Goal: Task Accomplishment & Management: Manage account settings

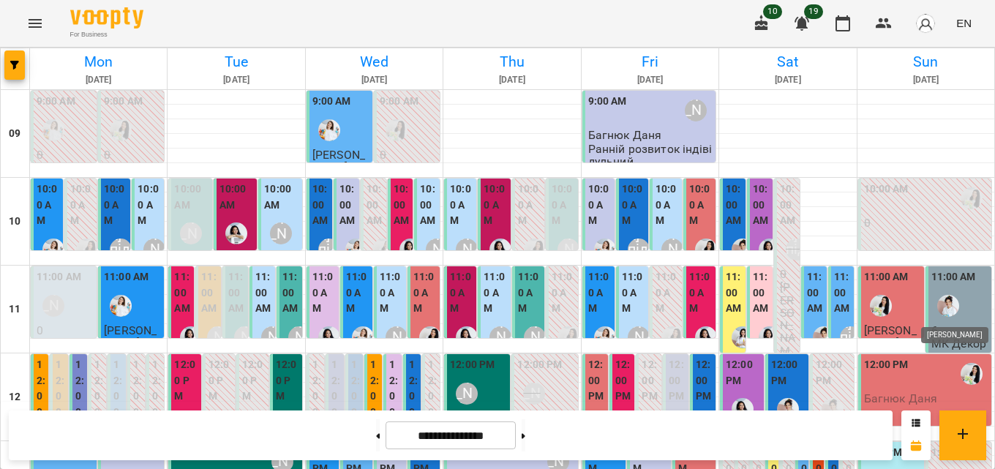
click at [938, 309] on img "Іванна" at bounding box center [948, 306] width 22 height 22
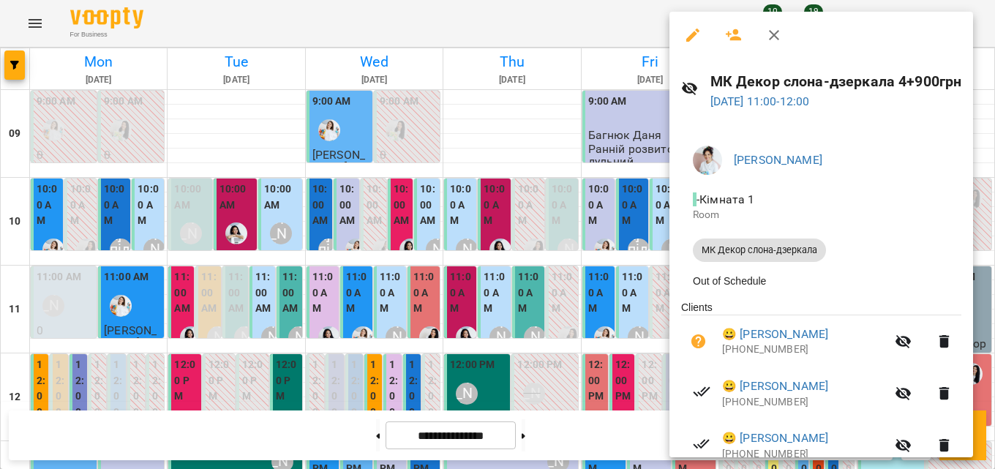
click at [769, 32] on icon "button" at bounding box center [774, 35] width 18 height 18
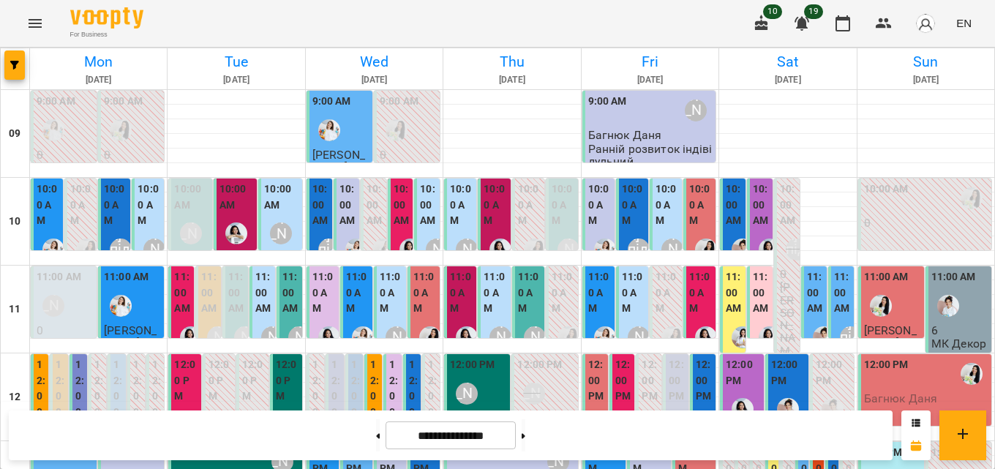
click at [880, 301] on img "Роксолана" at bounding box center [881, 306] width 22 height 22
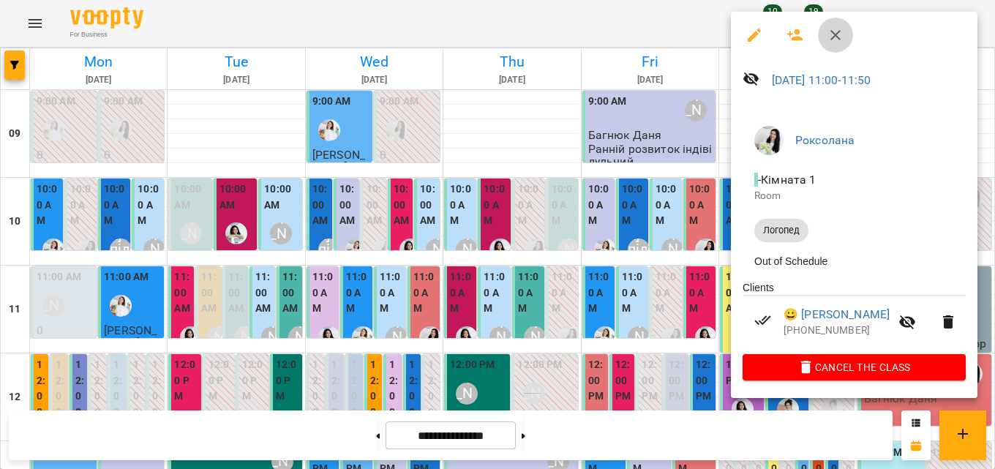
click at [845, 25] on button "button" at bounding box center [835, 35] width 35 height 35
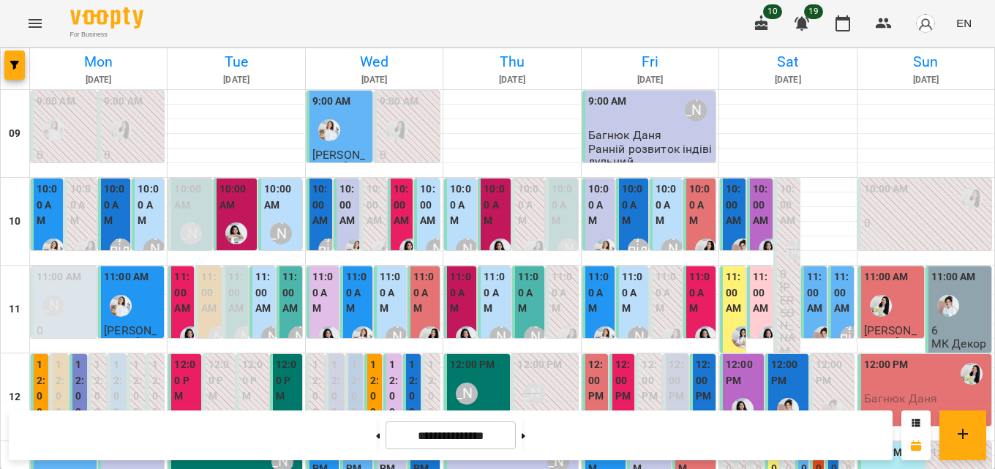
scroll to position [73, 0]
click at [897, 357] on div "12:00 PM" at bounding box center [886, 374] width 45 height 34
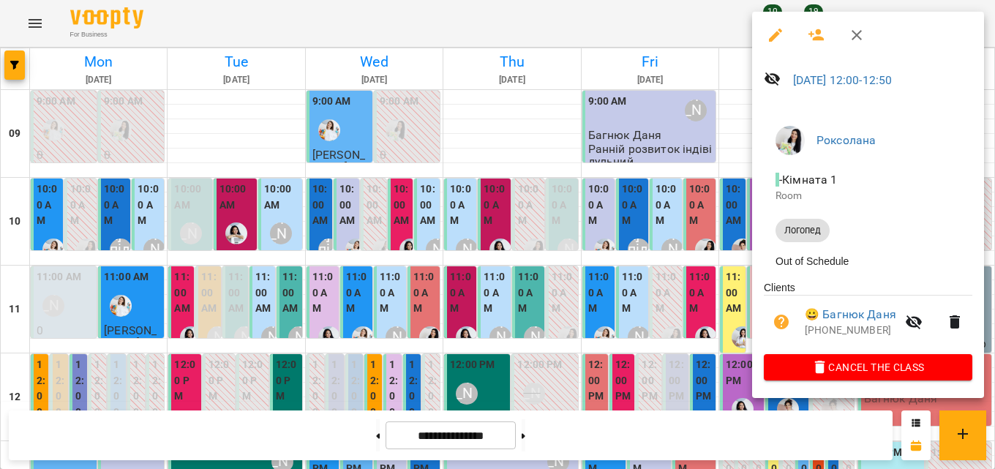
click at [860, 28] on icon "button" at bounding box center [857, 35] width 18 height 18
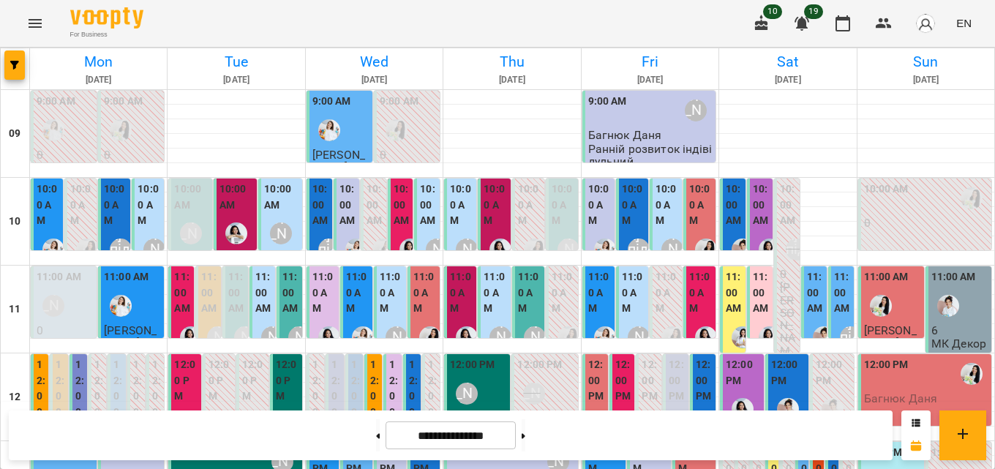
scroll to position [140, 0]
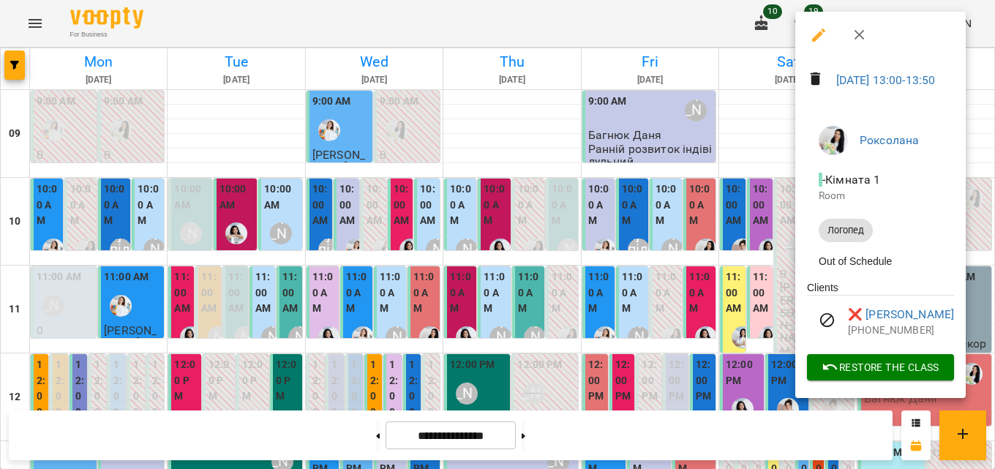
click at [864, 39] on icon "button" at bounding box center [860, 35] width 18 height 18
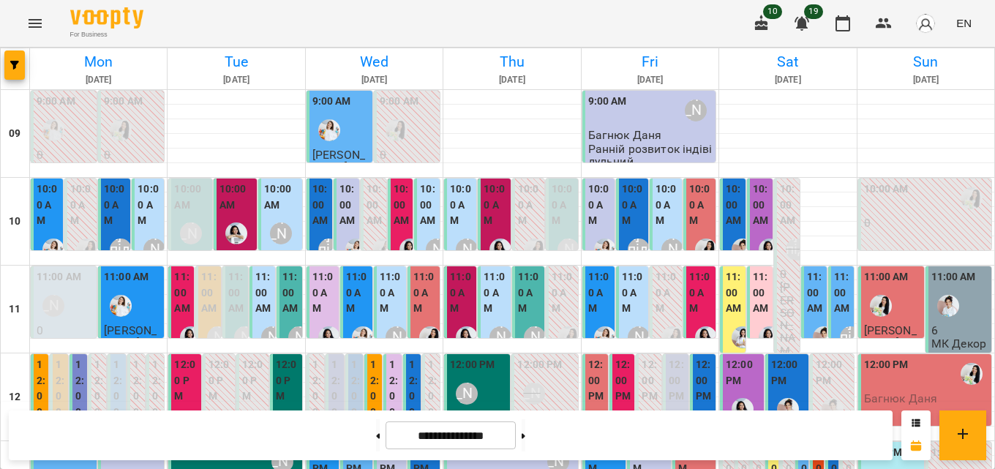
click at [28, 21] on icon "Menu" at bounding box center [35, 24] width 18 height 18
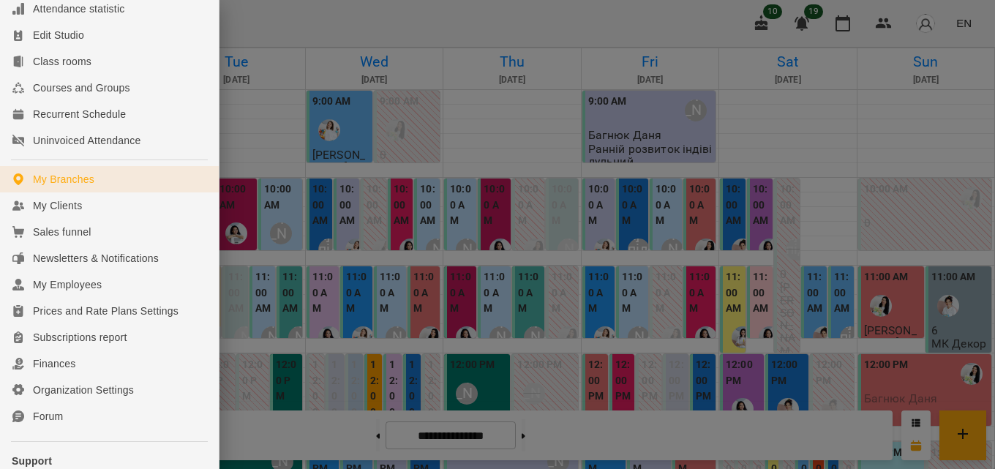
scroll to position [219, 0]
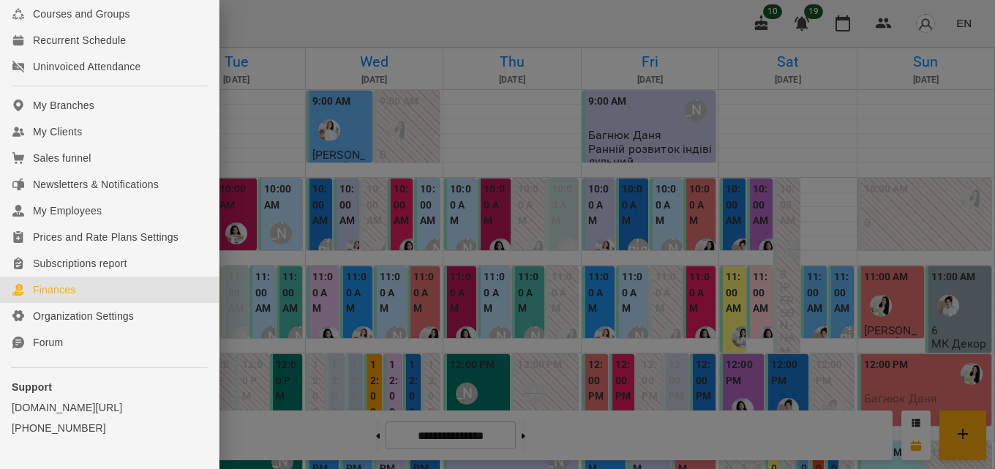
click at [87, 303] on link "Finances" at bounding box center [109, 289] width 219 height 26
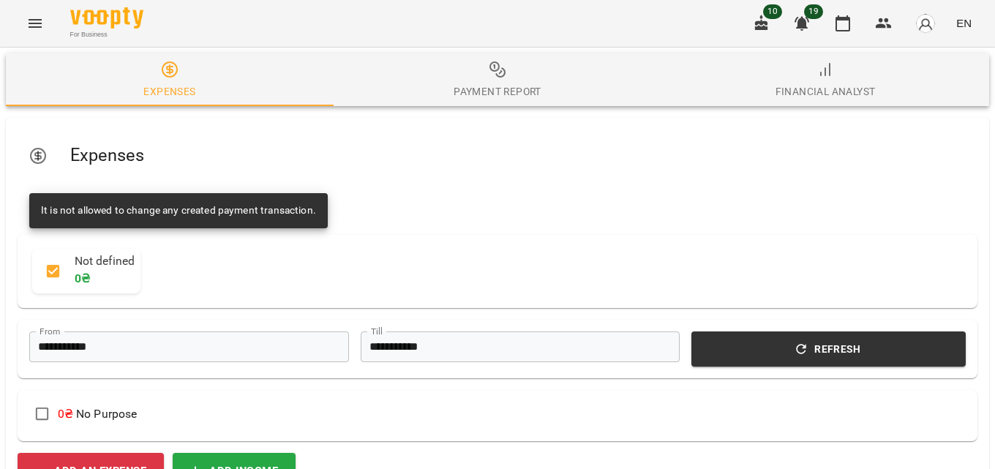
click at [457, 91] on div "Payment Report" at bounding box center [497, 92] width 88 height 18
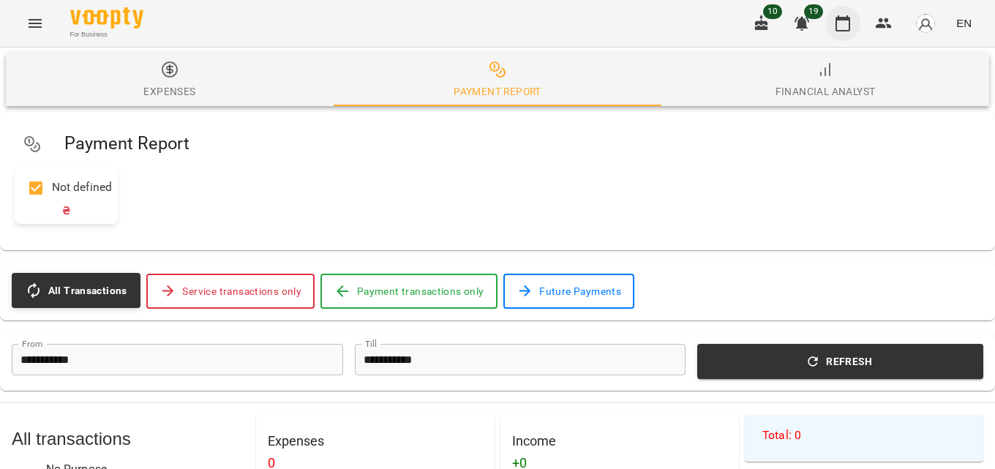
click at [840, 26] on icon "button" at bounding box center [843, 24] width 18 height 18
